Goal: Register for event/course

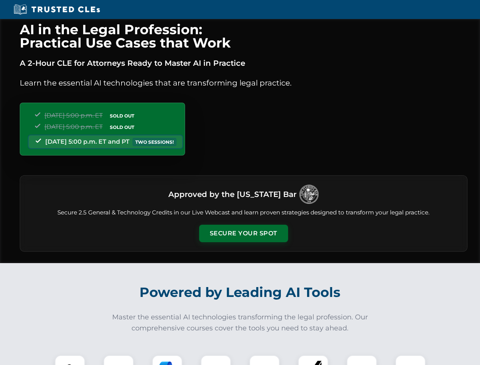
click at [243, 233] on button "Secure Your Spot" at bounding box center [243, 232] width 89 height 17
click at [70, 360] on img at bounding box center [70, 370] width 22 height 22
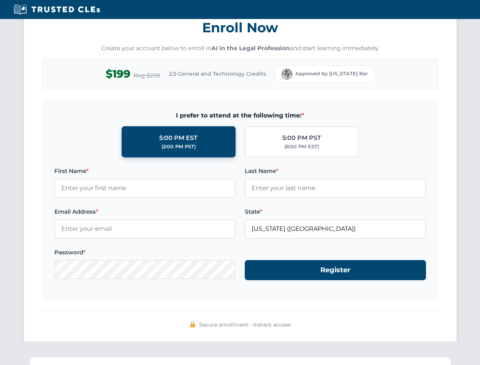
scroll to position [746, 0]
